Goal: Task Accomplishment & Management: Use online tool/utility

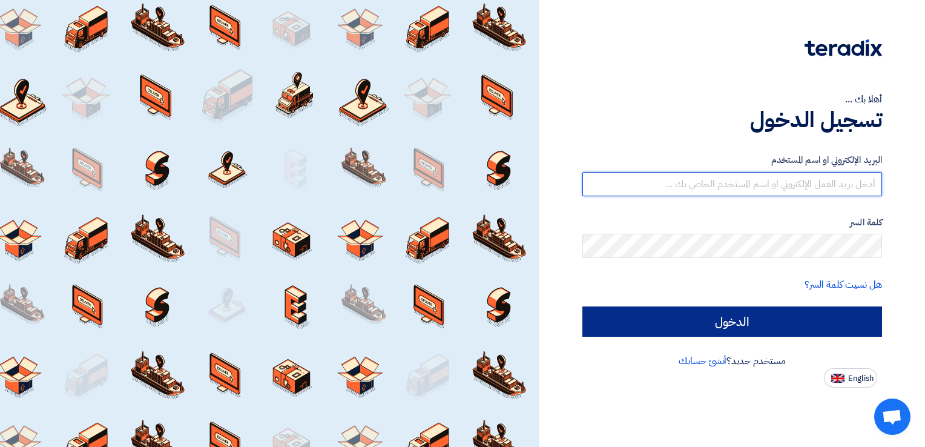
type input "[EMAIL_ADDRESS][DOMAIN_NAME][GEOGRAPHIC_DATA]"
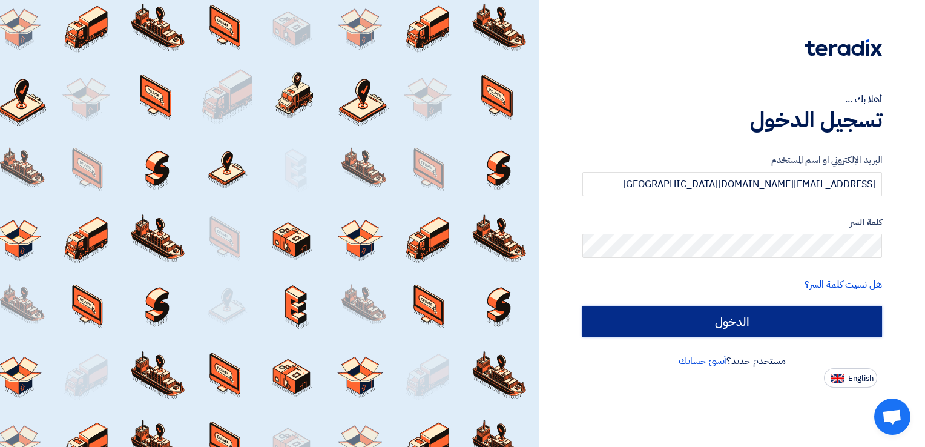
click at [725, 317] on input "الدخول" at bounding box center [732, 321] width 300 height 30
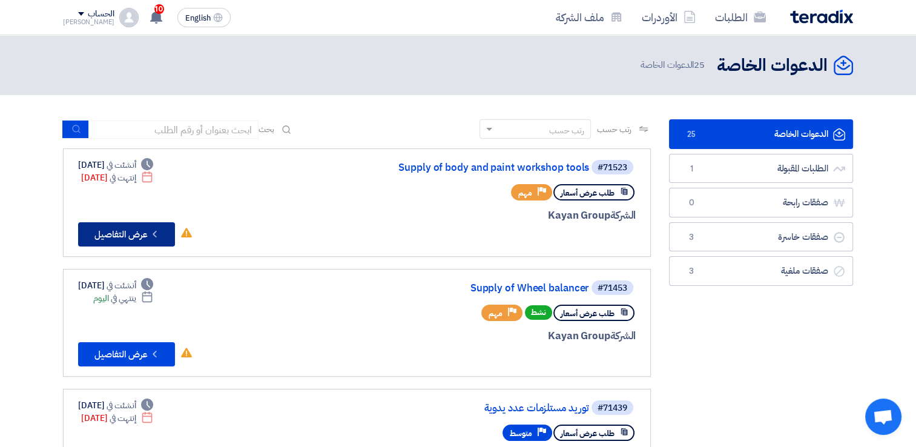
click at [126, 236] on button "Check details عرض التفاصيل" at bounding box center [126, 234] width 97 height 24
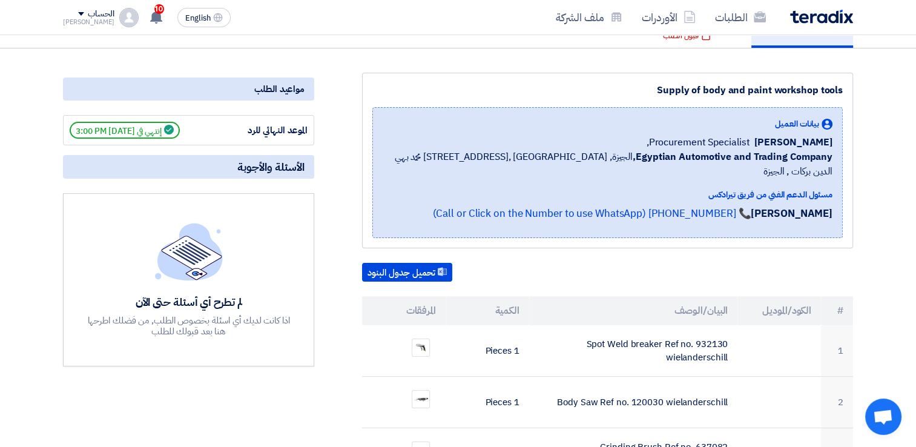
scroll to position [202, 0]
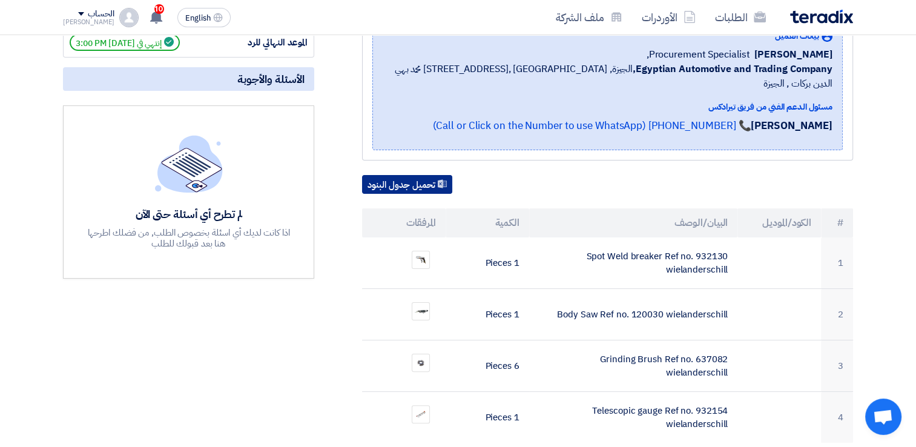
click at [385, 175] on button "تحميل جدول البنود" at bounding box center [407, 184] width 90 height 19
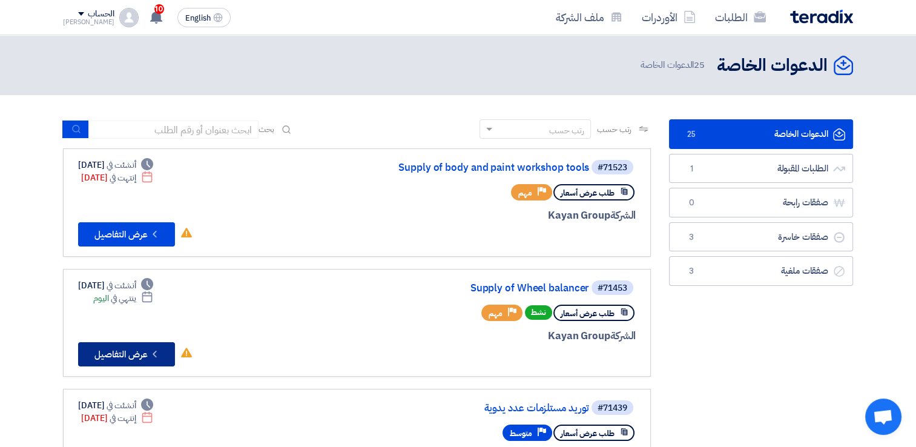
click at [114, 351] on button "Check details عرض التفاصيل" at bounding box center [126, 354] width 97 height 24
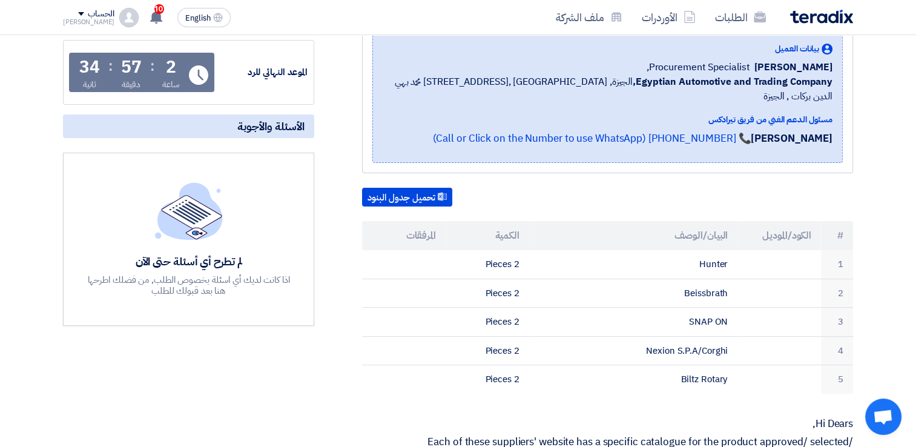
scroll to position [202, 0]
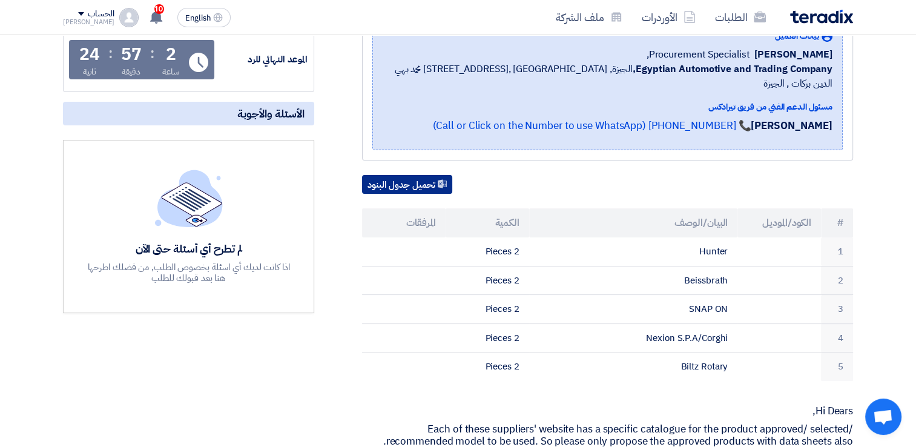
click at [384, 175] on button "تحميل جدول البنود" at bounding box center [407, 184] width 90 height 19
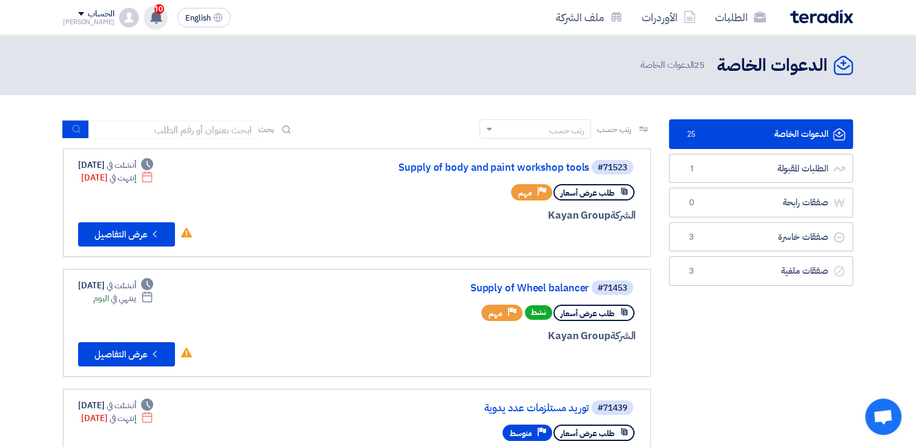
click at [154, 11] on span "10" at bounding box center [159, 9] width 10 height 10
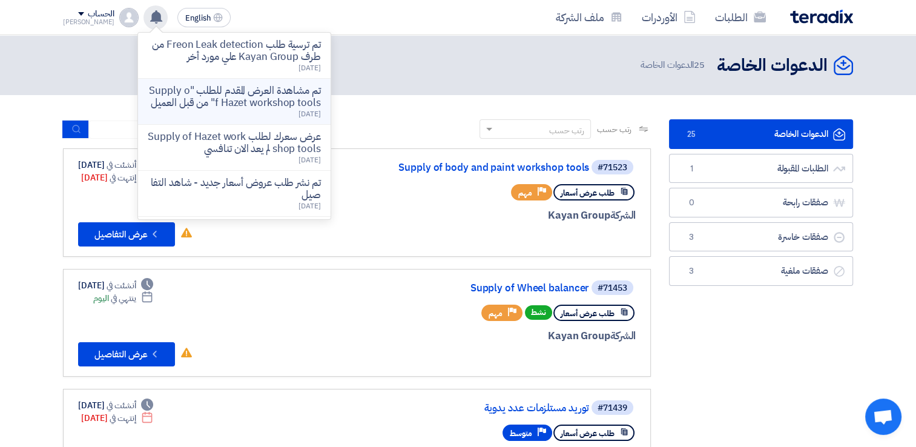
click at [234, 108] on p "تم مشاهدة العرض المقدم للطلب "Supply of Hazet workshop tools" من قبل العميل" at bounding box center [234, 97] width 173 height 24
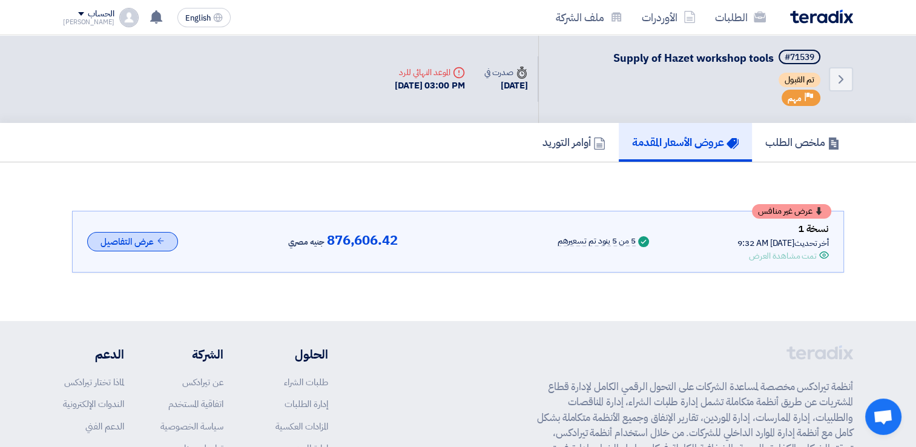
click at [123, 236] on button "عرض التفاصيل" at bounding box center [132, 242] width 91 height 20
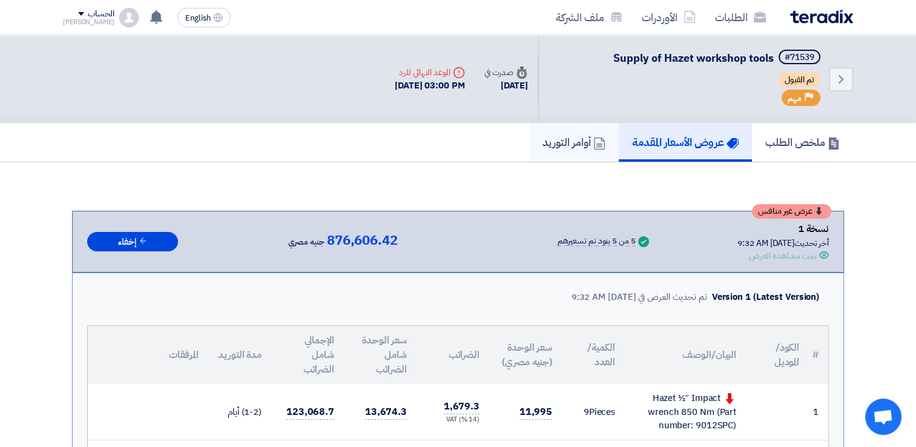
click at [546, 141] on h5 "أوامر التوريد" at bounding box center [573, 142] width 63 height 14
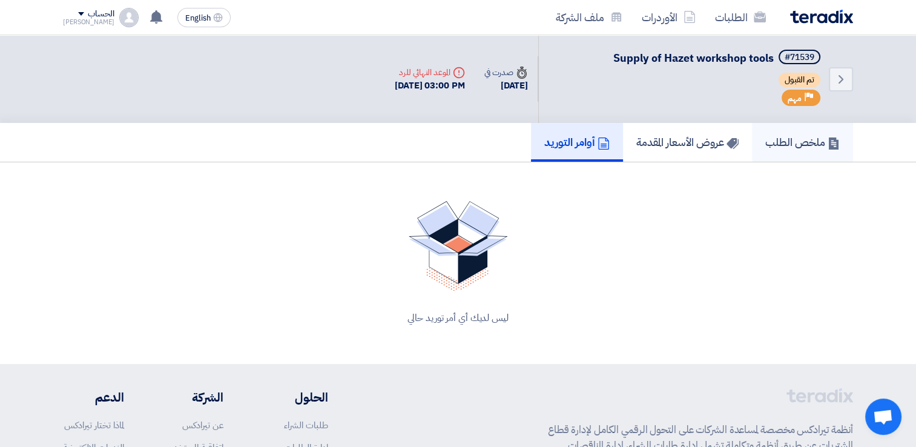
click at [790, 149] on link "ملخص الطلب" at bounding box center [802, 142] width 101 height 39
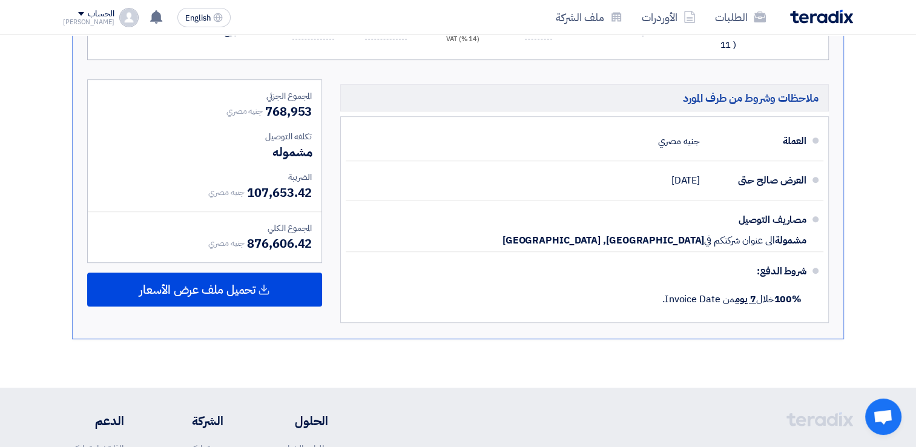
scroll to position [605, 0]
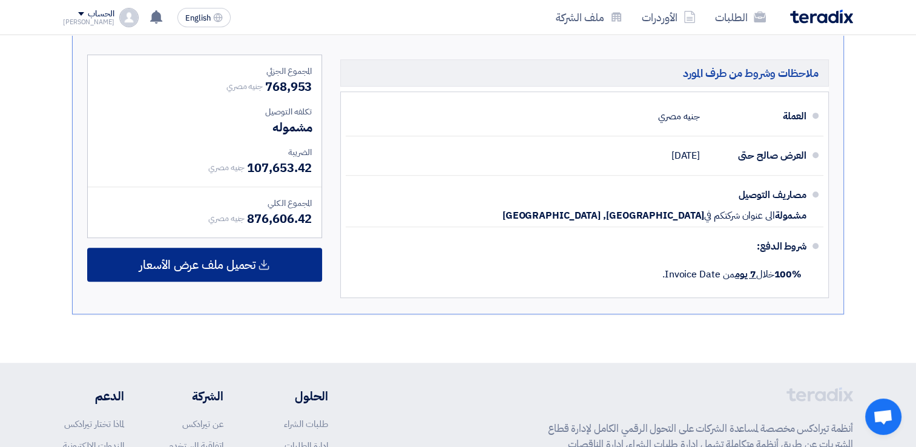
click at [206, 259] on span "تحميل ملف عرض الأسعار" at bounding box center [197, 264] width 116 height 11
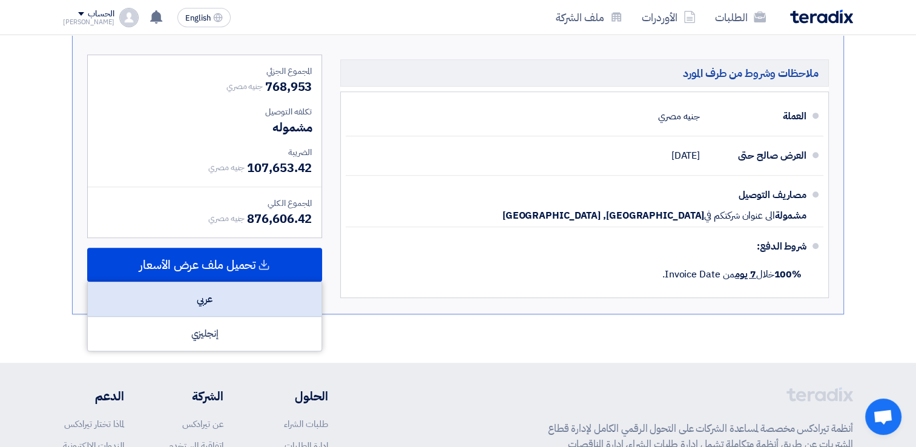
click at [206, 288] on div "عربي" at bounding box center [205, 299] width 234 height 34
